Goal: Transaction & Acquisition: Download file/media

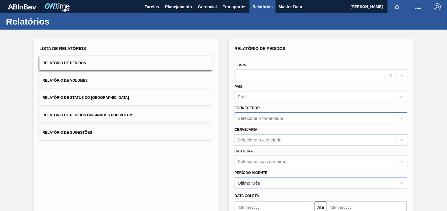
click at [268, 119] on div "Selecione o fornecedor" at bounding box center [261, 118] width 46 height 5
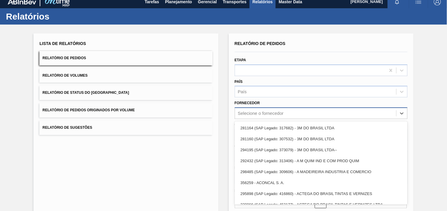
paste input "320622"
type input "320622"
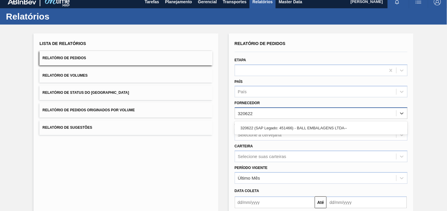
scroll to position [6, 0]
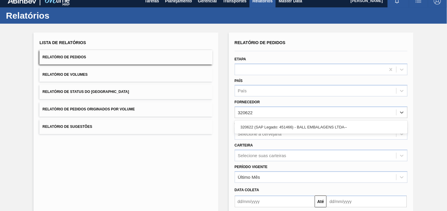
click at [270, 125] on div "320622 (SAP Legado: 451466) - BALL EMBALAGENS LTDA--" at bounding box center [321, 127] width 173 height 11
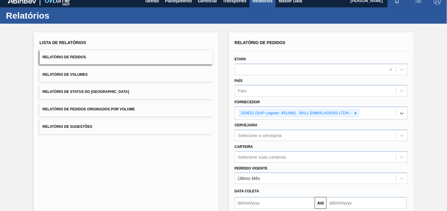
click at [276, 137] on div "Selecione a cervejaria" at bounding box center [321, 136] width 173 height 12
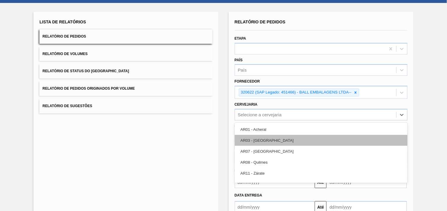
scroll to position [28, 0]
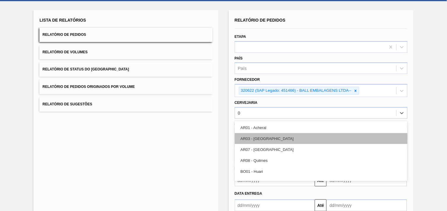
type input "02"
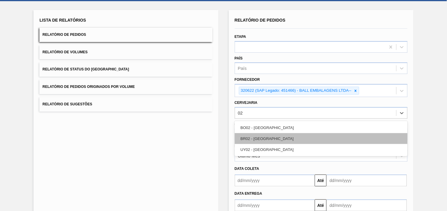
click at [275, 141] on div "BR02 - [GEOGRAPHIC_DATA]" at bounding box center [321, 138] width 173 height 11
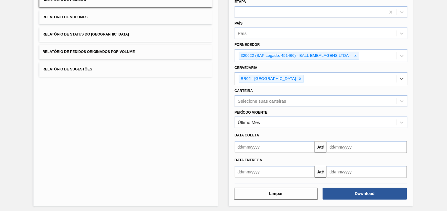
scroll to position [64, 0]
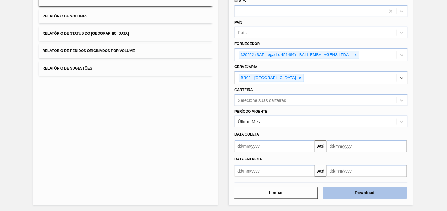
click at [390, 190] on button "Download" at bounding box center [365, 193] width 84 height 12
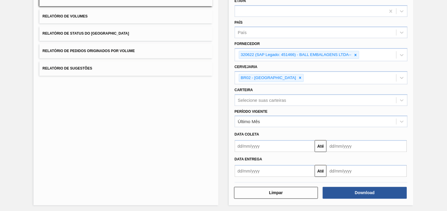
click at [188, 126] on div "Lista de Relatórios Relatório de Pedidos Relatório de Volumes Relatório de Stat…" at bounding box center [125, 90] width 185 height 232
click at [225, 156] on div "Lista de Relatórios Relatório de Pedidos Relatório de Volumes Relatório de Stat…" at bounding box center [223, 89] width 447 height 248
